Goal: Navigation & Orientation: Go to known website

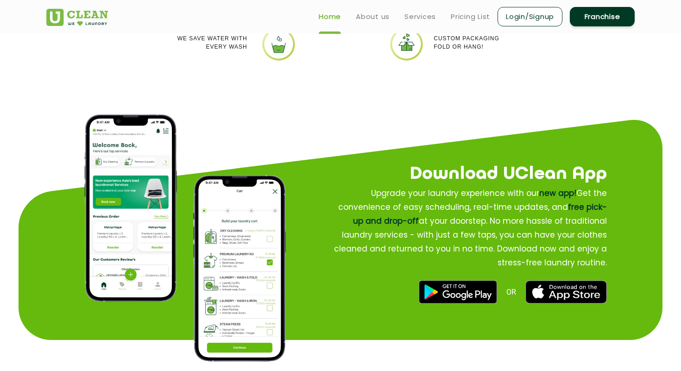
scroll to position [1055, 0]
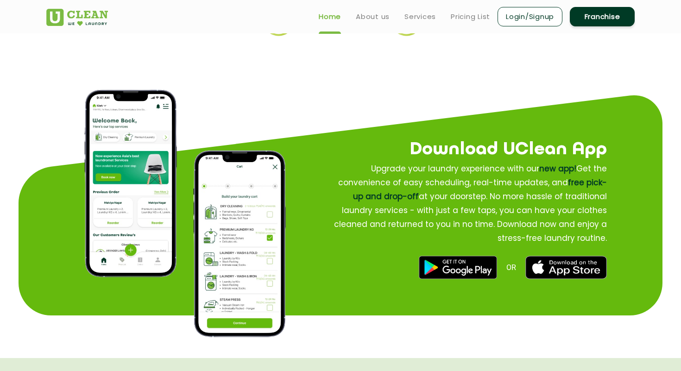
click at [473, 266] on img at bounding box center [458, 267] width 78 height 23
click at [566, 275] on img at bounding box center [566, 267] width 82 height 23
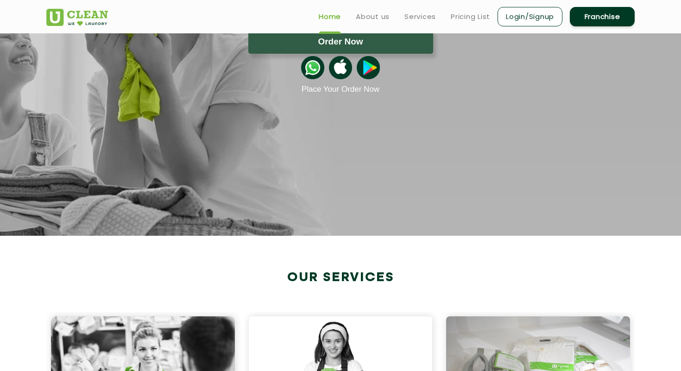
scroll to position [0, 0]
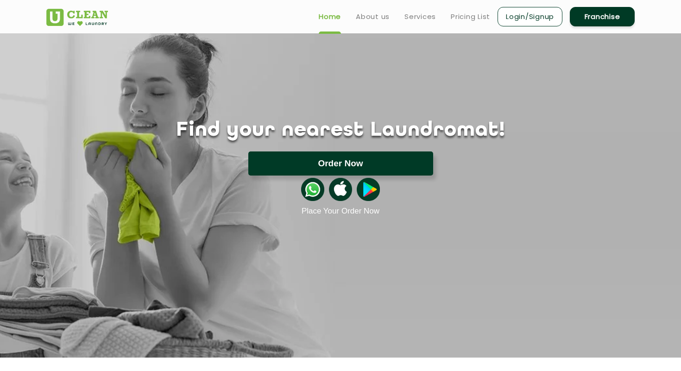
click at [297, 162] on button "Order Now" at bounding box center [340, 164] width 185 height 24
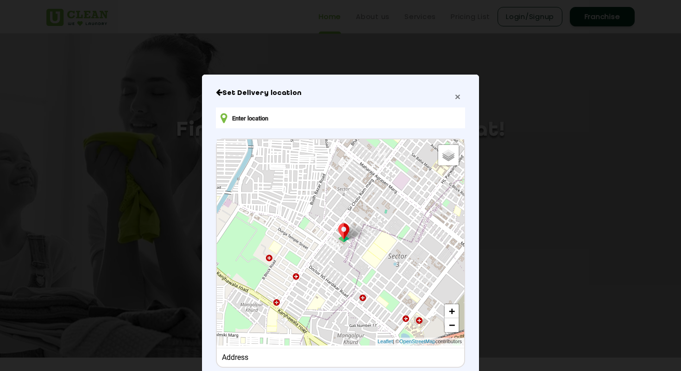
click at [457, 95] on span "×" at bounding box center [458, 96] width 6 height 11
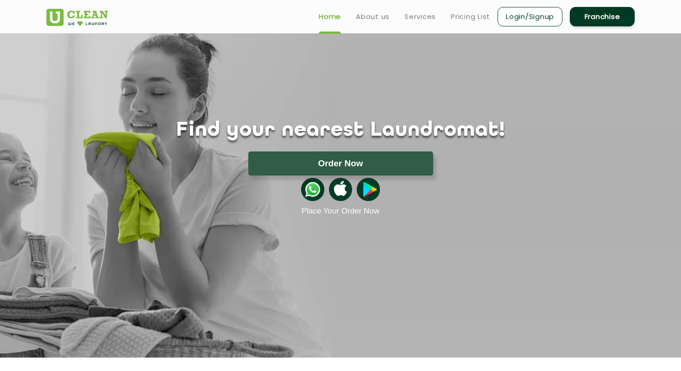
click at [365, 194] on img at bounding box center [368, 189] width 23 height 23
click at [374, 195] on img at bounding box center [368, 189] width 23 height 23
